Goal: Navigation & Orientation: Find specific page/section

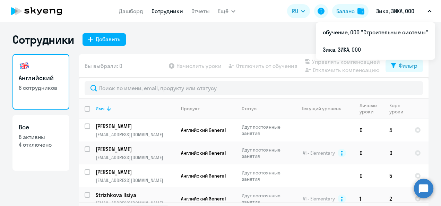
select select "30"
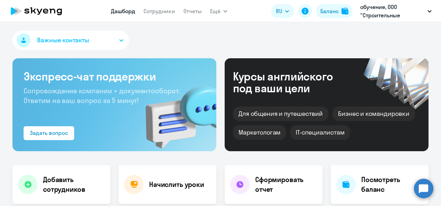
select select "30"
click at [155, 9] on link "Сотрудники" at bounding box center [160, 11] width 32 height 7
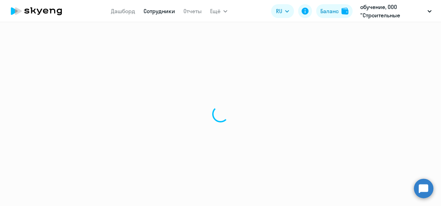
select select "30"
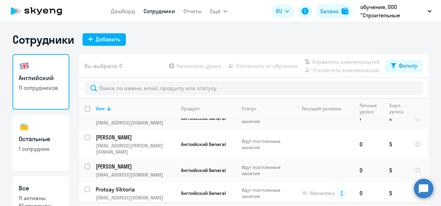
scroll to position [165, 0]
